Goal: Find specific page/section: Find specific page/section

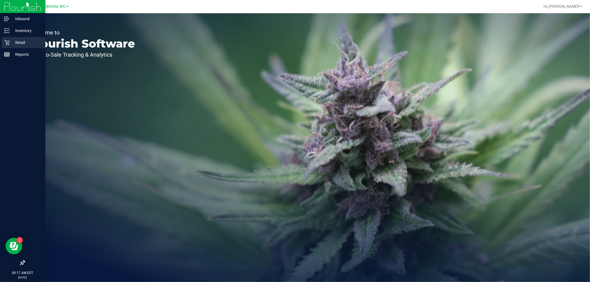
click at [9, 41] on icon at bounding box center [7, 43] width 6 height 6
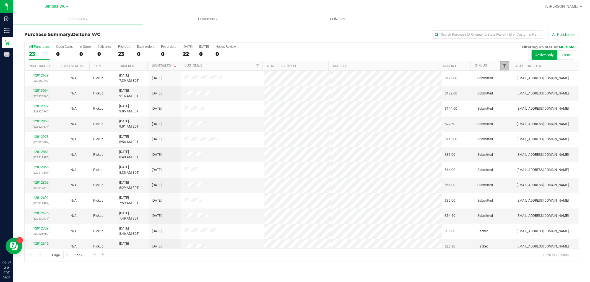
click at [504, 66] on span "Filter" at bounding box center [505, 66] width 4 height 4
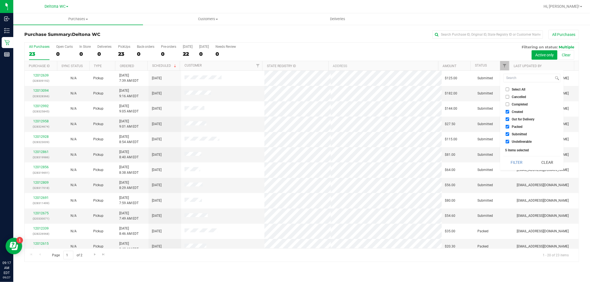
click at [516, 89] on span "Select All" at bounding box center [519, 89] width 14 height 3
click at [509, 89] on input "Select All" at bounding box center [508, 90] width 4 height 4
checkbox input "true"
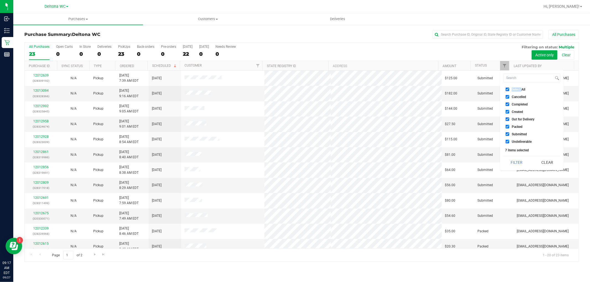
click at [516, 89] on span "Select All" at bounding box center [519, 89] width 14 height 3
click at [509, 89] on input "Select All" at bounding box center [508, 90] width 4 height 4
checkbox input "false"
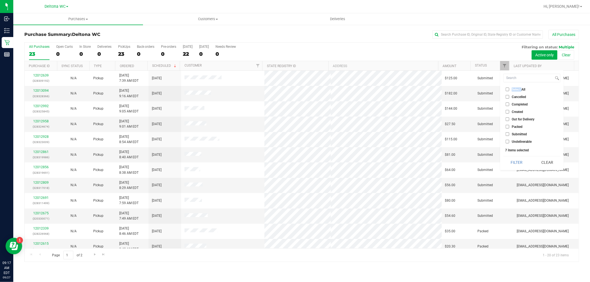
checkbox input "false"
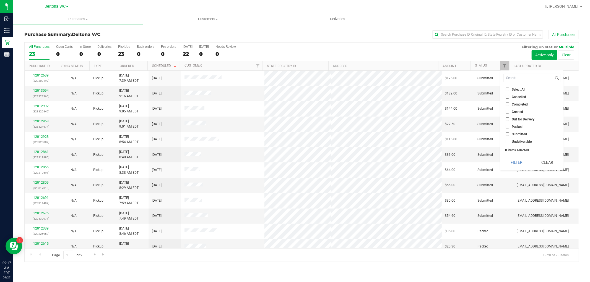
click at [514, 134] on span "Submitted" at bounding box center [519, 134] width 15 height 3
click at [509, 134] on input "Submitted" at bounding box center [508, 135] width 4 height 4
checkbox input "true"
drag, startPoint x: 520, startPoint y: 163, endPoint x: 503, endPoint y: 147, distance: 23.3
click at [518, 161] on button "Filter" at bounding box center [517, 163] width 27 height 12
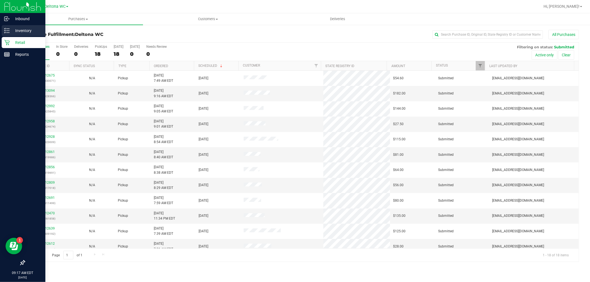
click at [12, 30] on p "Inventory" at bounding box center [26, 30] width 33 height 7
